Goal: Information Seeking & Learning: Find specific fact

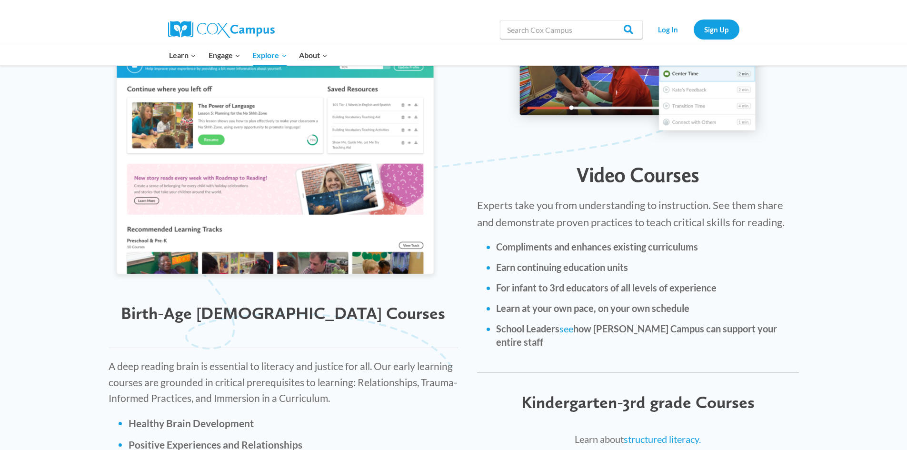
scroll to position [714, 0]
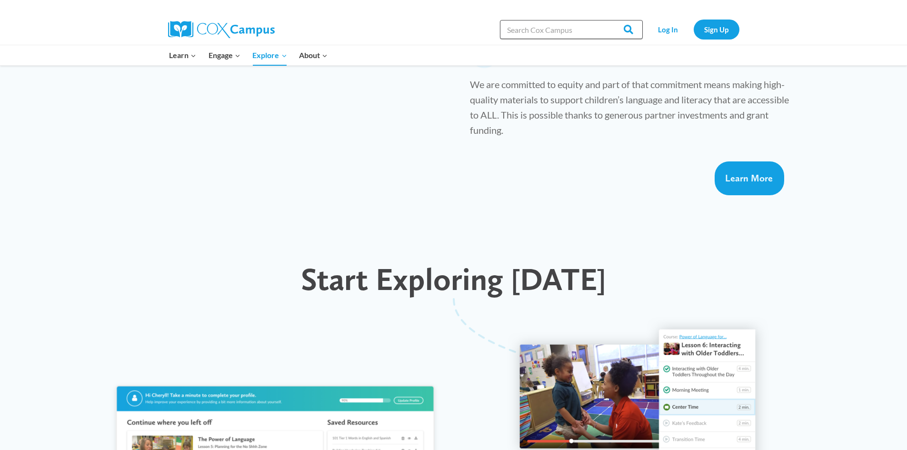
click at [531, 25] on input "Search in [URL][DOMAIN_NAME]" at bounding box center [571, 29] width 143 height 19
type input "act 20"
click at [606, 20] on input "Search" at bounding box center [624, 29] width 37 height 19
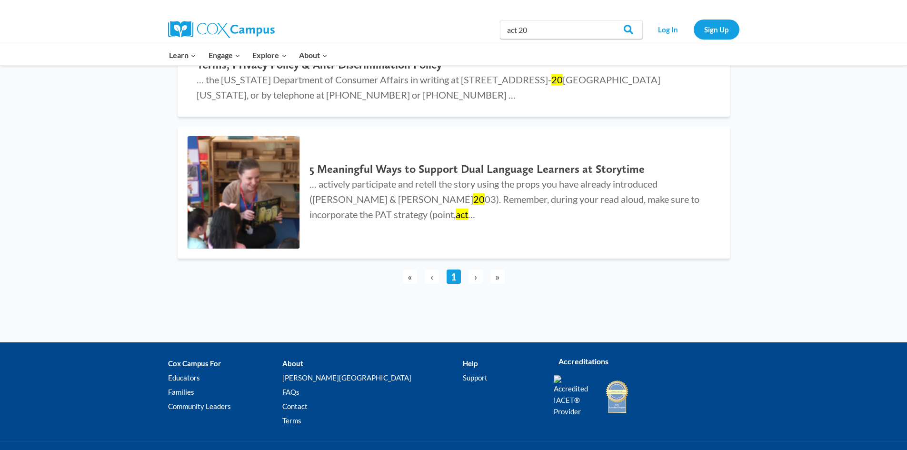
scroll to position [914, 0]
